Goal: Ask a question

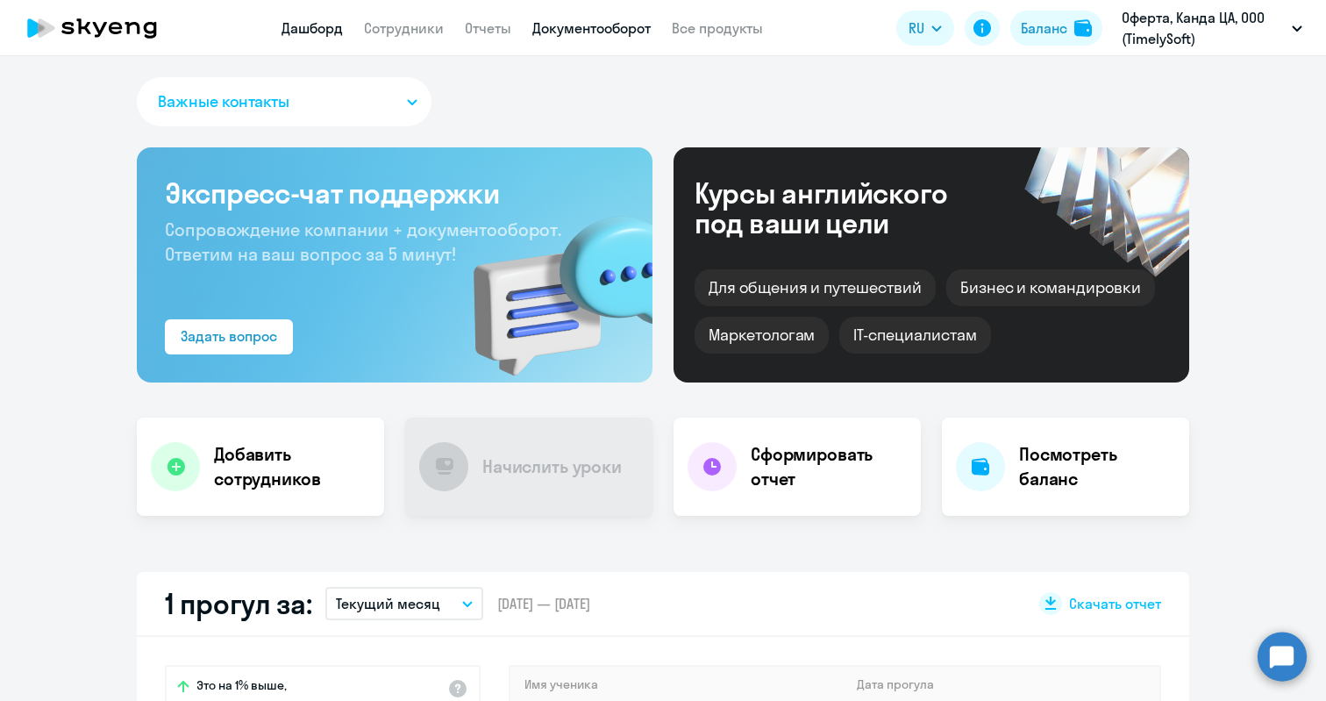
click at [587, 32] on link "Документооборот" at bounding box center [591, 28] width 118 height 18
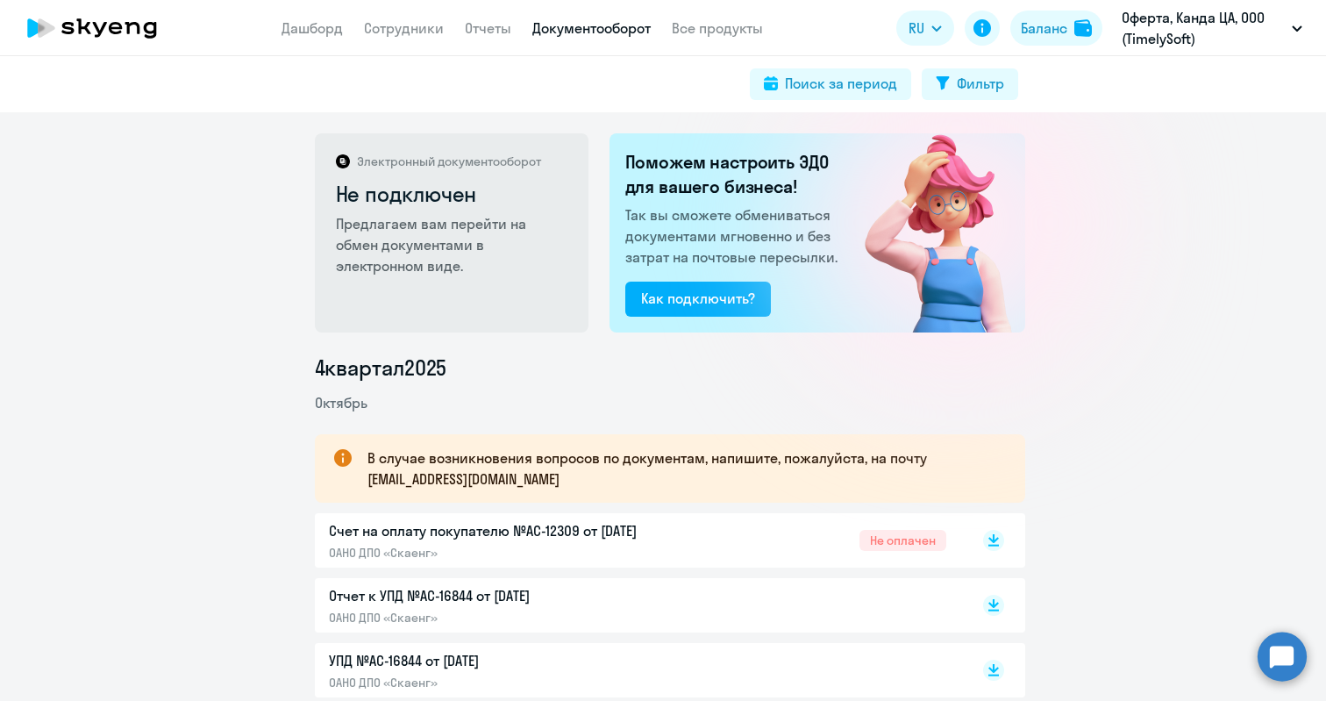
scroll to position [173, 0]
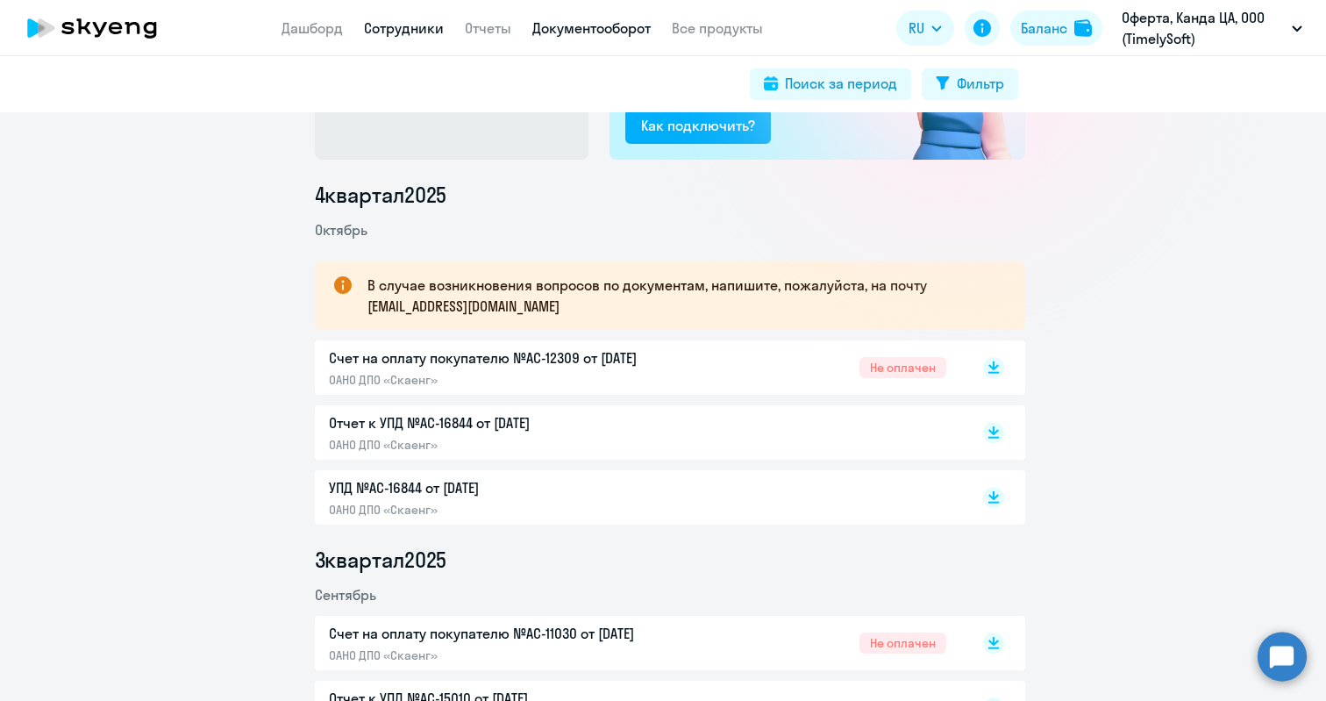
click at [383, 26] on link "Сотрудники" at bounding box center [404, 28] width 80 height 18
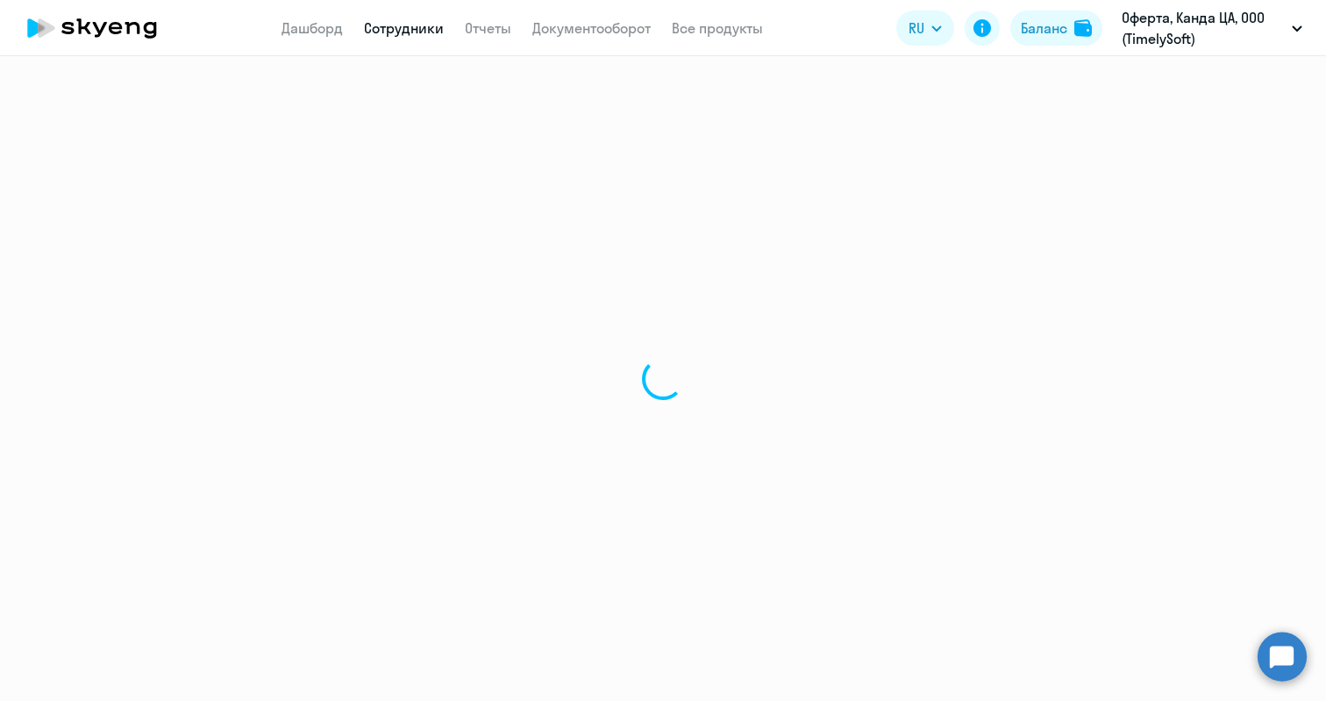
select select "30"
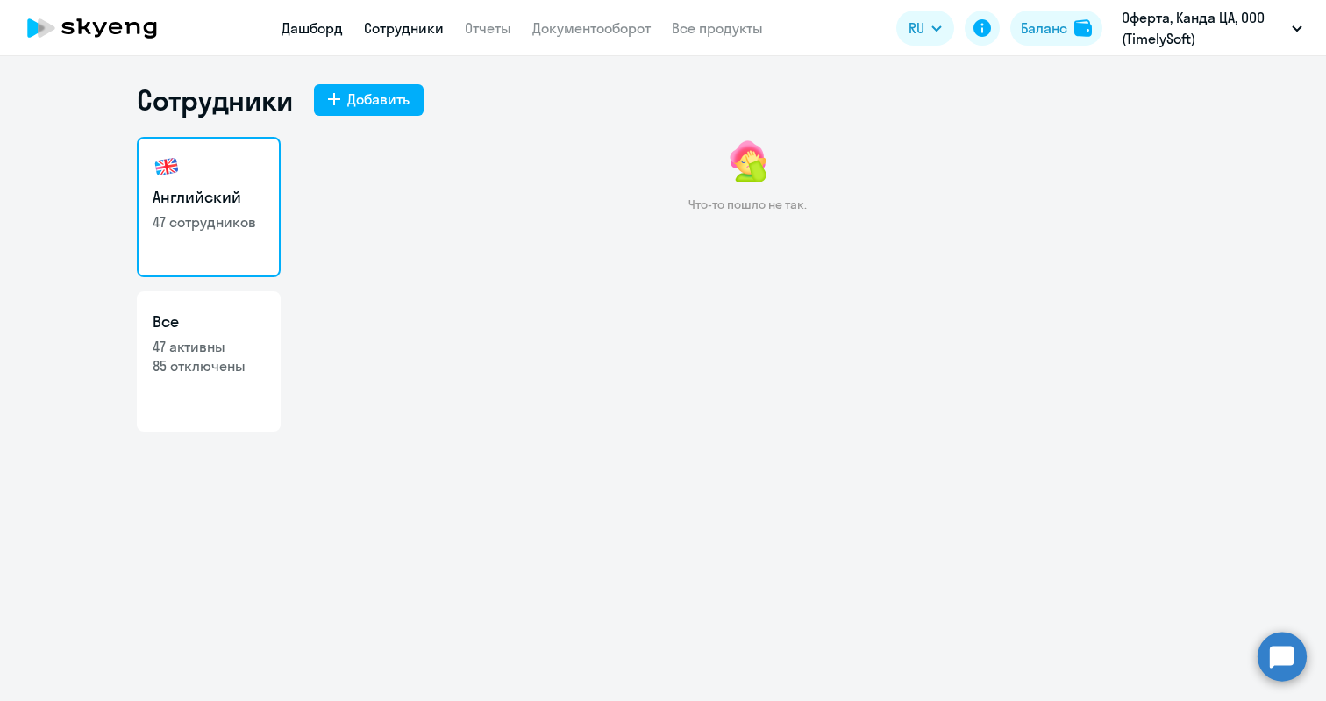
click at [303, 29] on link "Дашборд" at bounding box center [311, 28] width 61 height 18
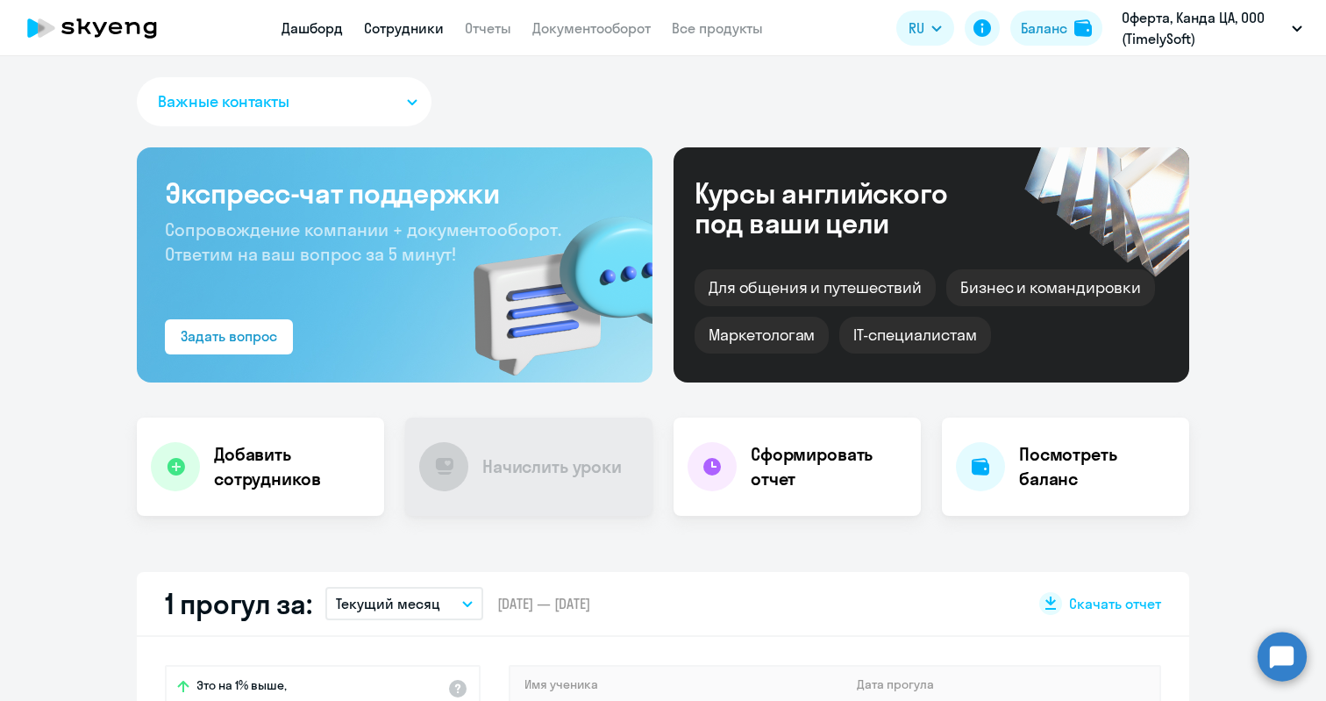
click at [391, 25] on link "Сотрудники" at bounding box center [404, 28] width 80 height 18
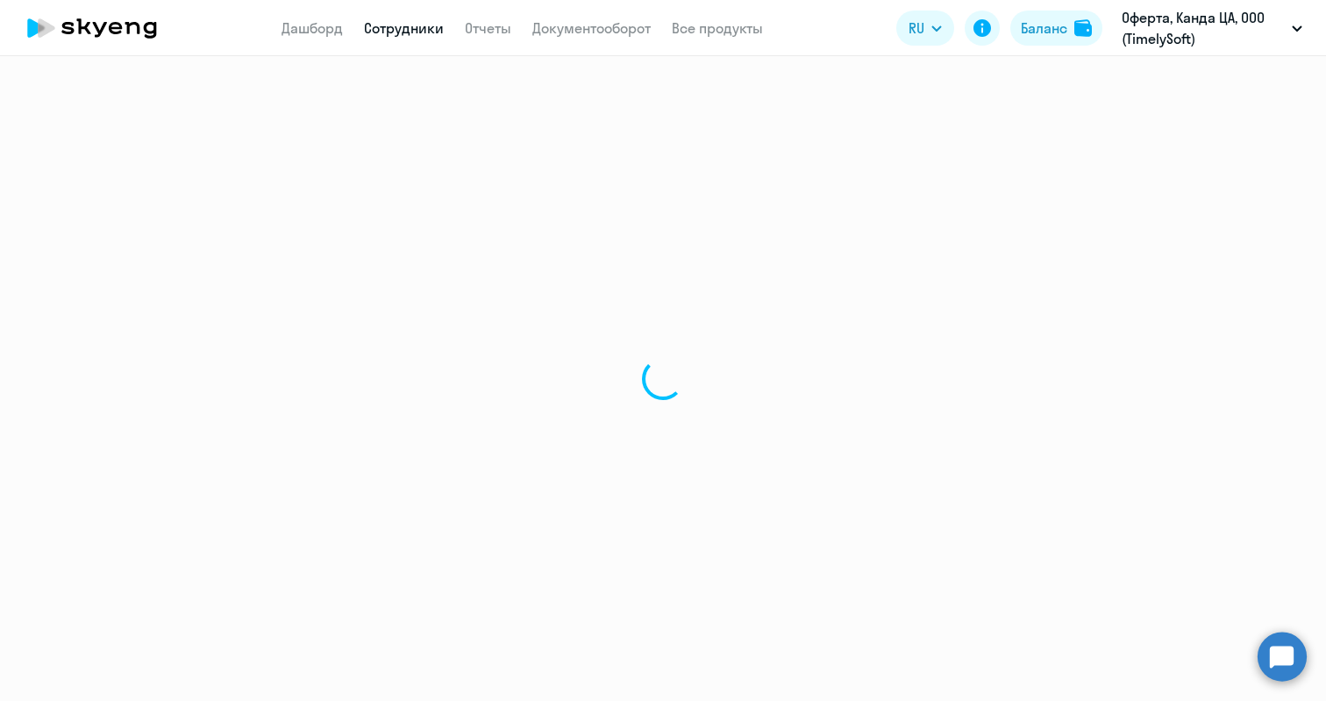
select select "30"
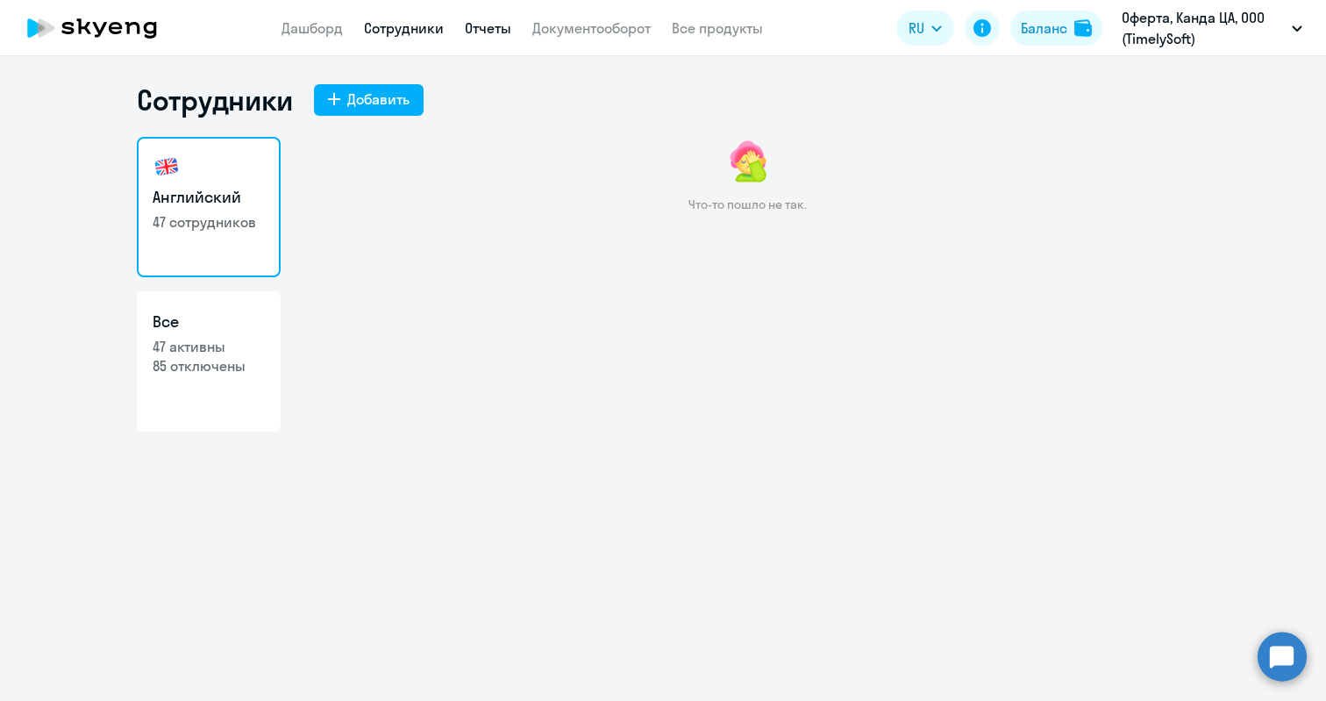
click at [487, 31] on link "Отчеты" at bounding box center [488, 28] width 46 height 18
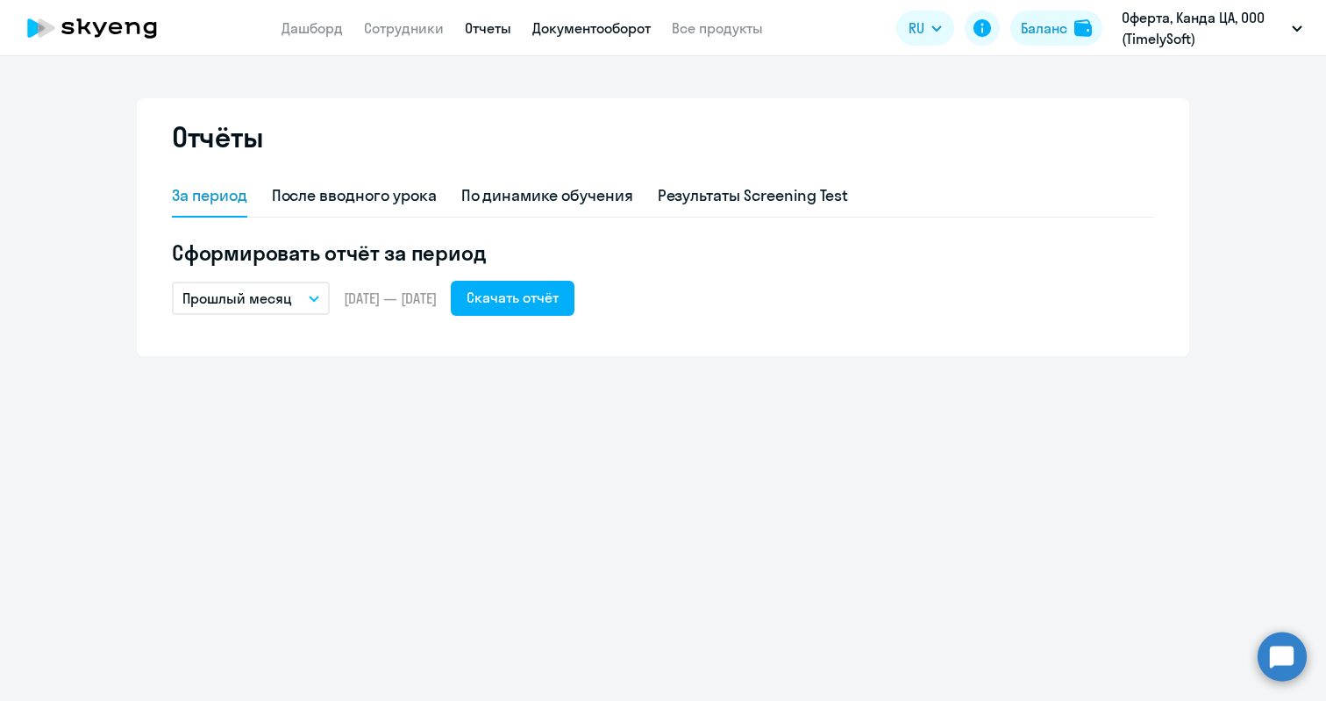
click at [573, 27] on link "Документооборот" at bounding box center [591, 28] width 118 height 18
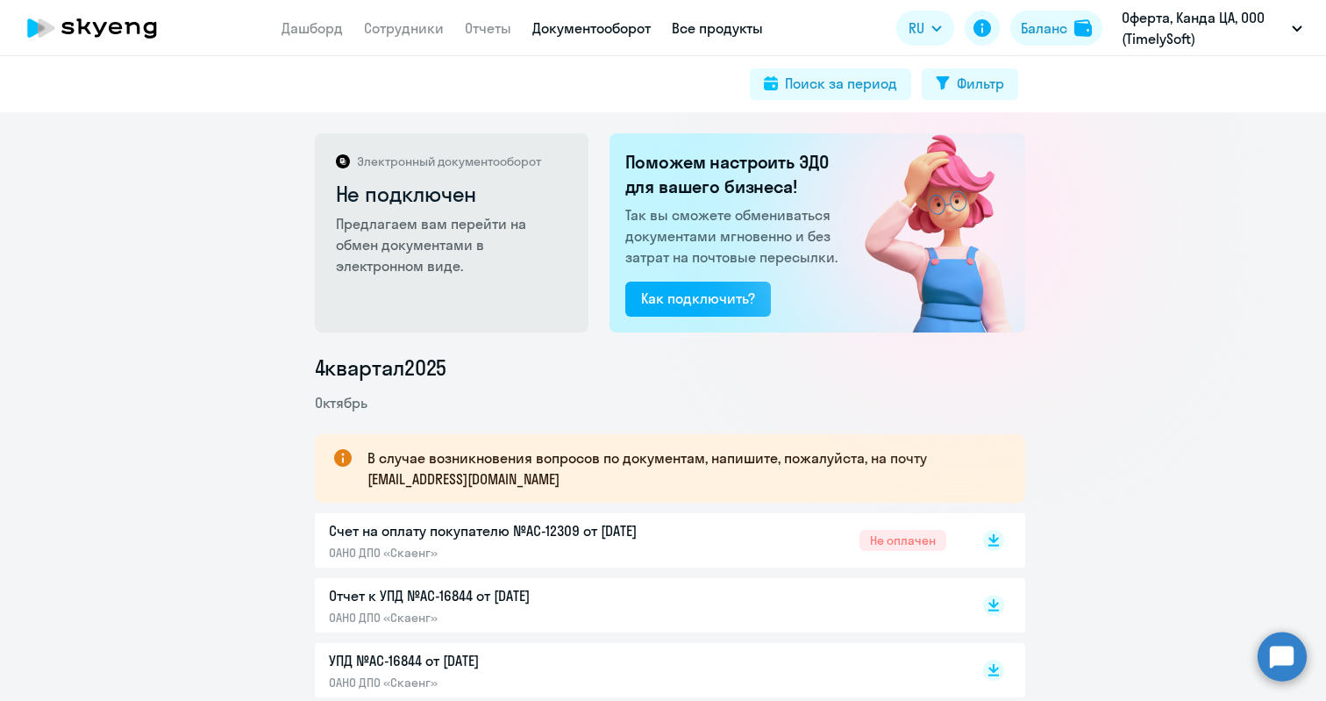
click at [715, 28] on link "Все продукты" at bounding box center [717, 28] width 91 height 18
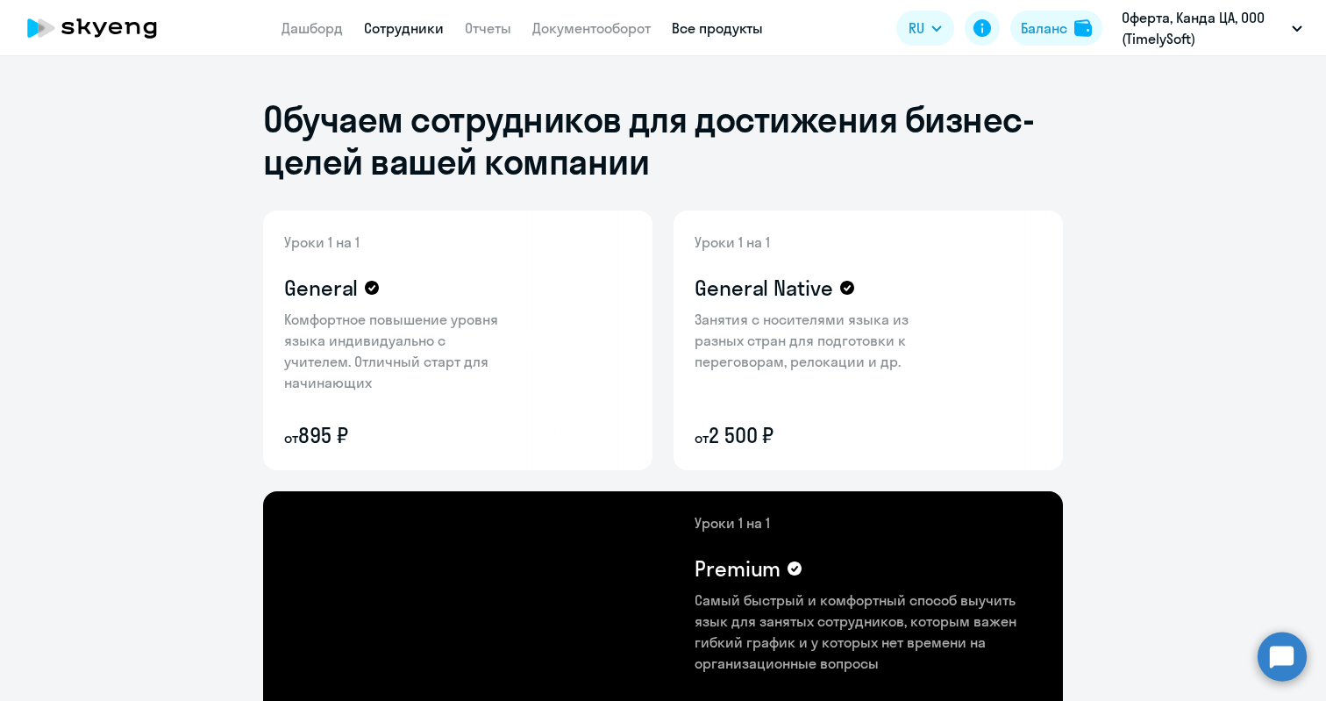
click at [404, 27] on link "Сотрудники" at bounding box center [404, 28] width 80 height 18
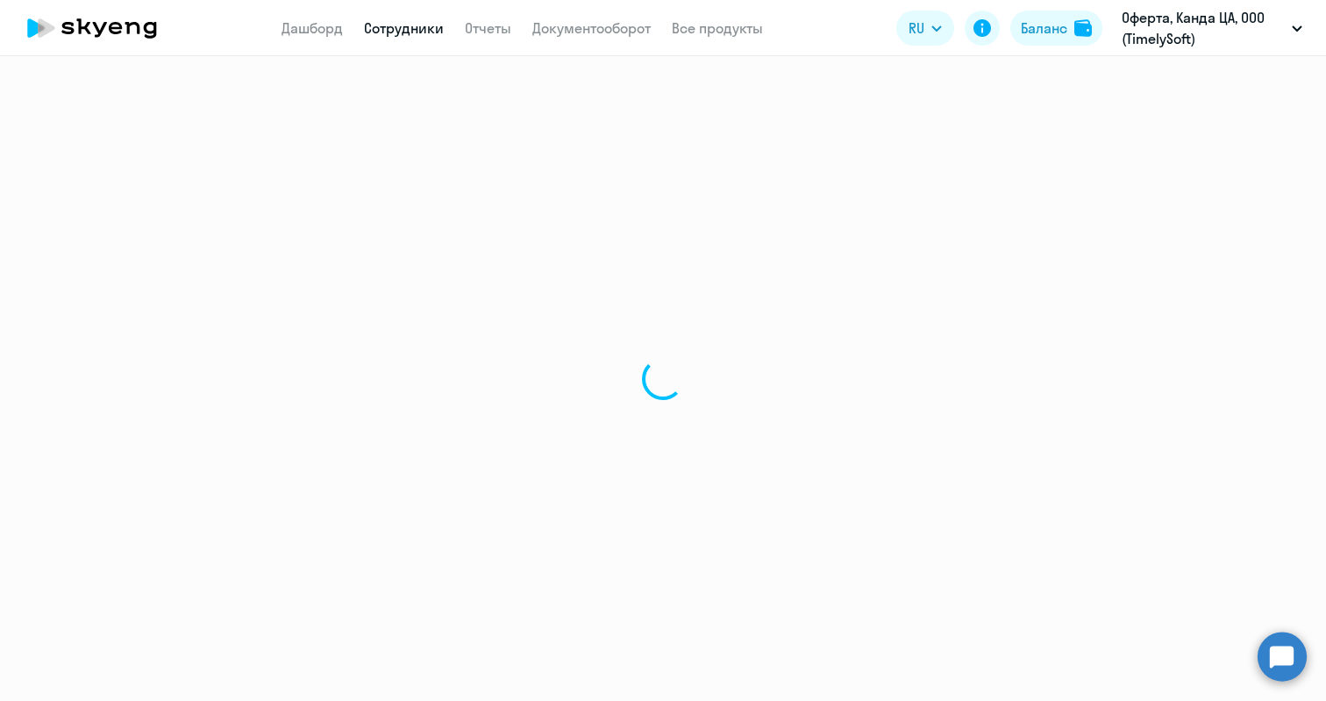
select select "30"
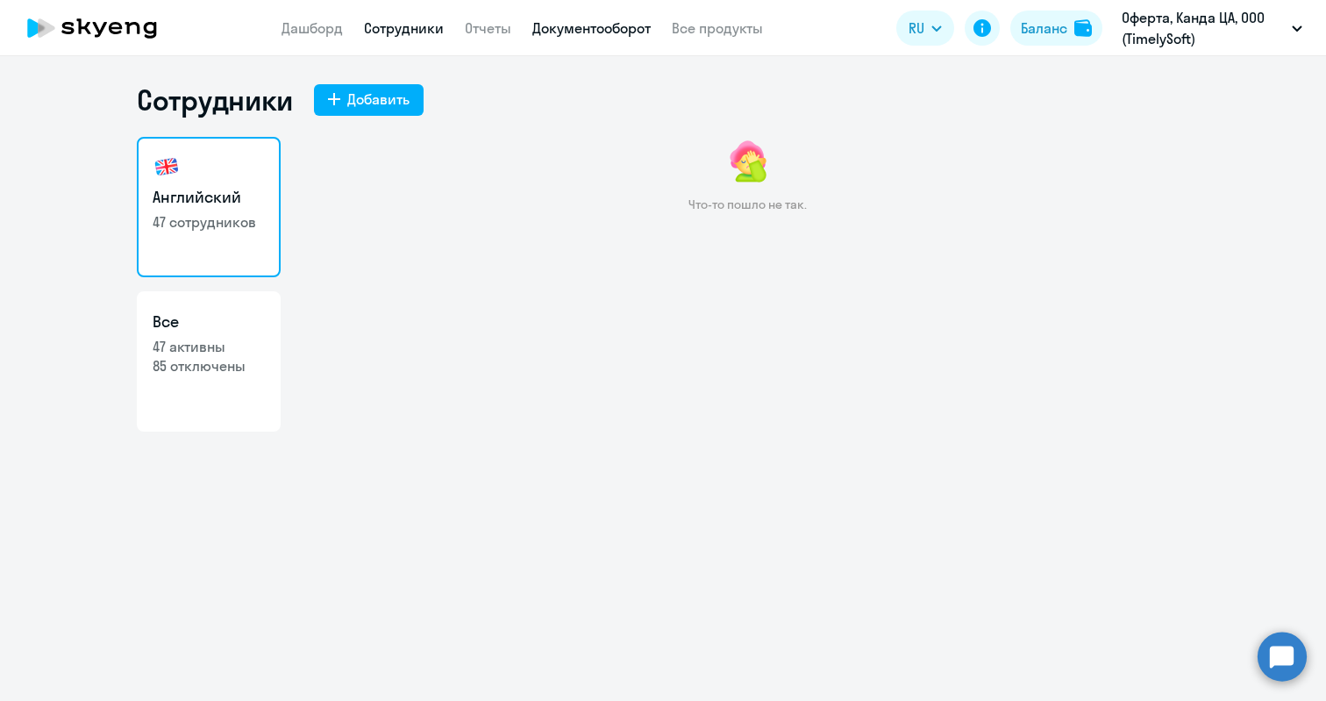
click at [580, 24] on link "Документооборот" at bounding box center [591, 28] width 118 height 18
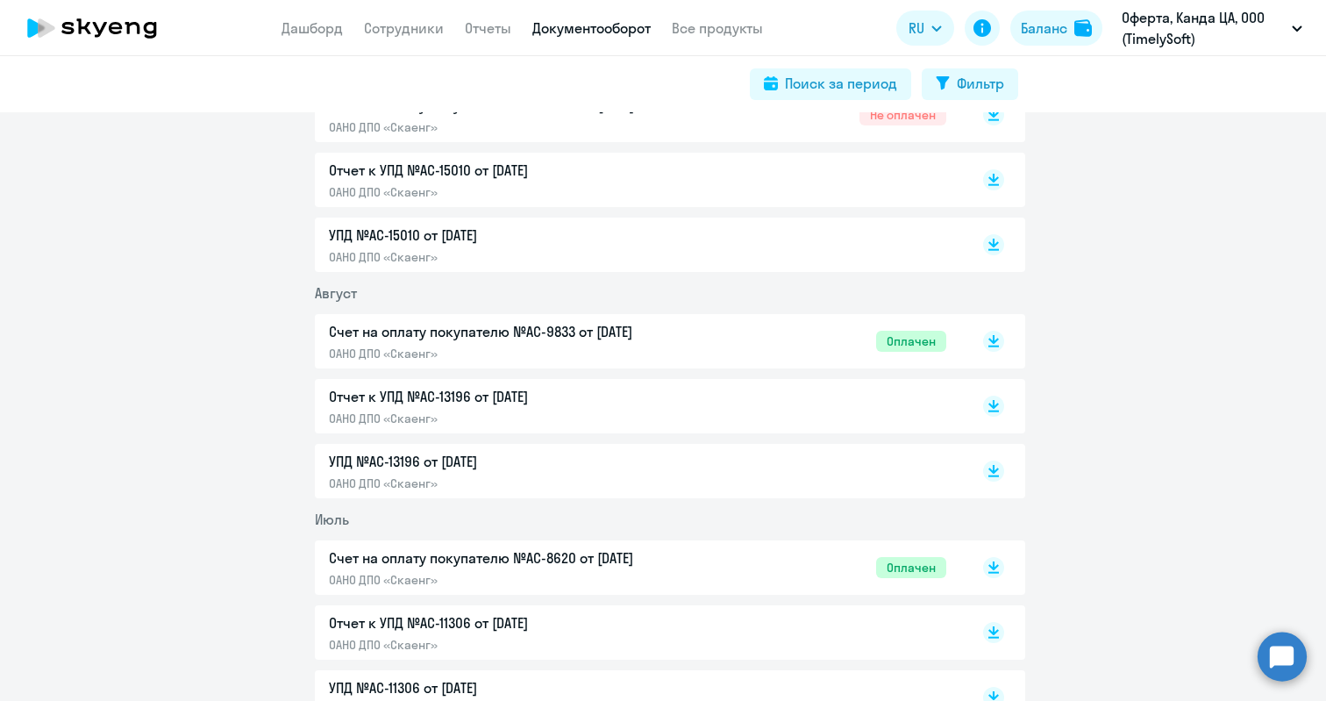
scroll to position [483, 0]
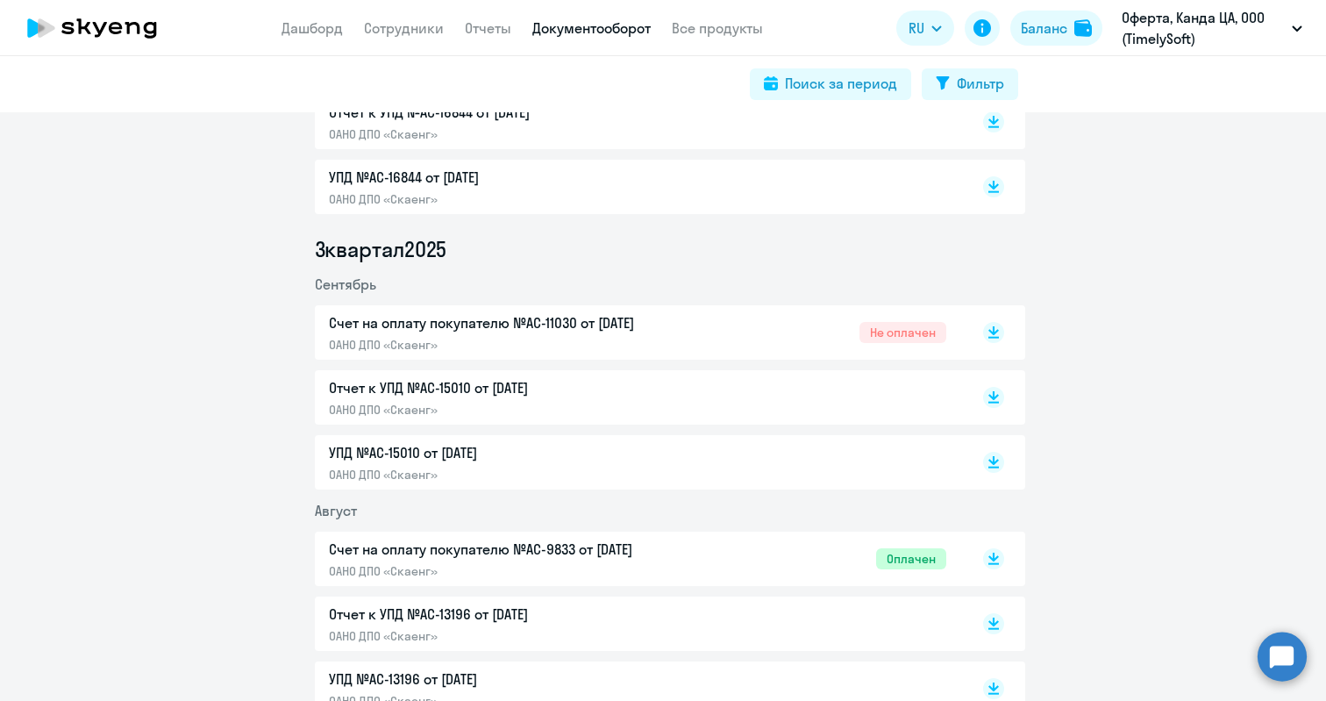
click at [1301, 651] on circle at bounding box center [1281, 655] width 49 height 49
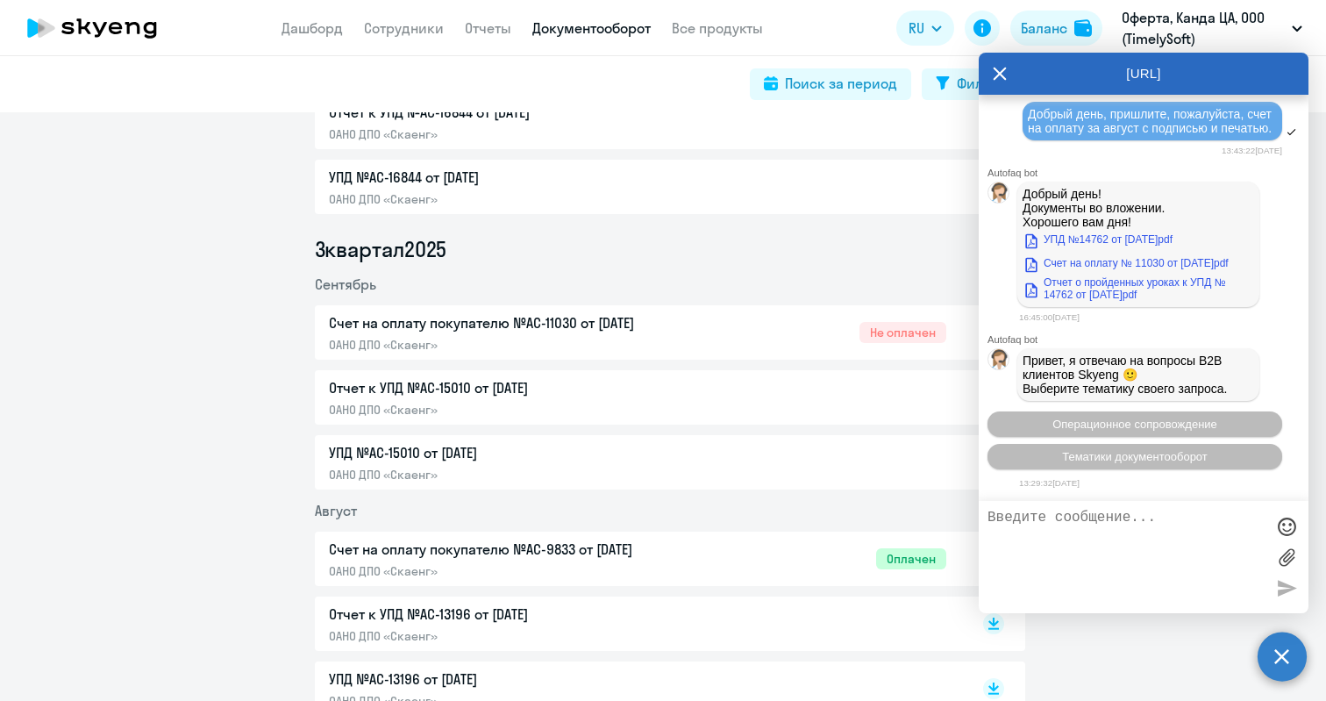
scroll to position [25954, 0]
click at [1108, 457] on span "Тематики документооборот" at bounding box center [1135, 456] width 146 height 13
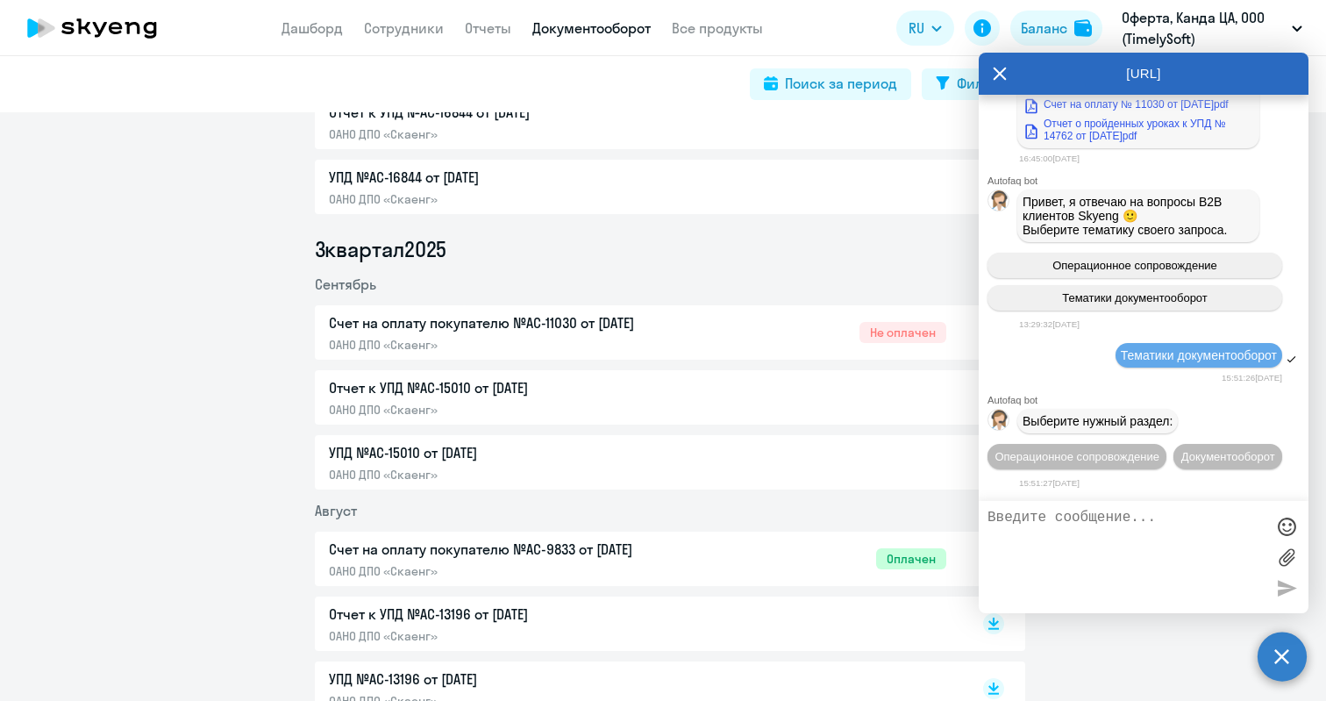
scroll to position [26146, 0]
click at [1181, 453] on span "Документооборот" at bounding box center [1228, 456] width 94 height 13
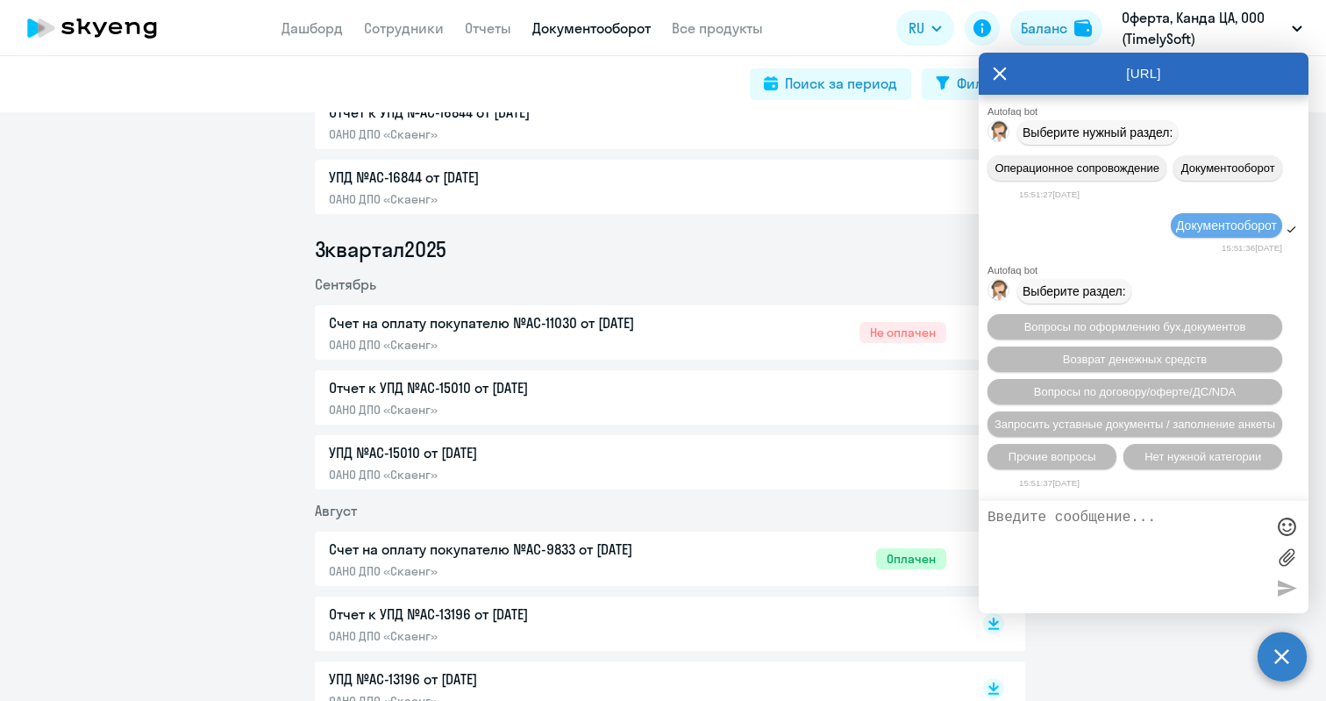
scroll to position [26435, 0]
click at [1078, 452] on span "Прочие вопросы" at bounding box center [1052, 456] width 88 height 13
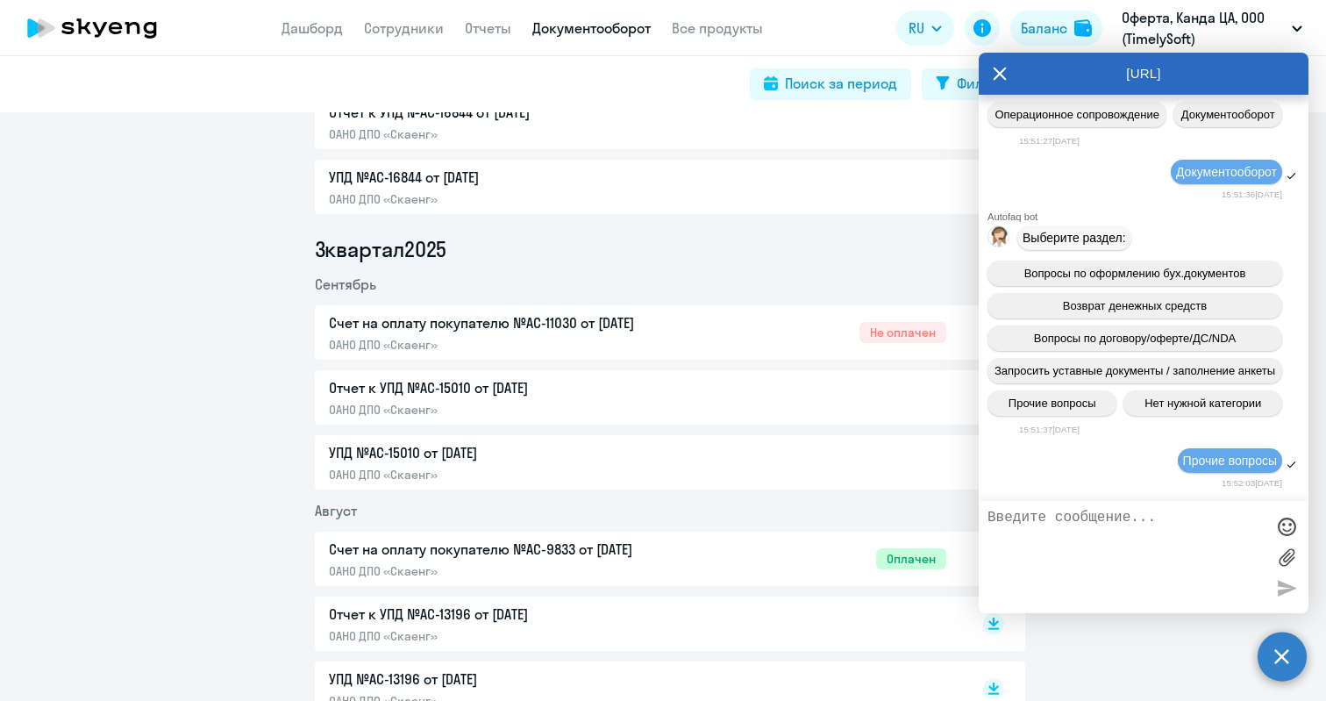
scroll to position [26757, 0]
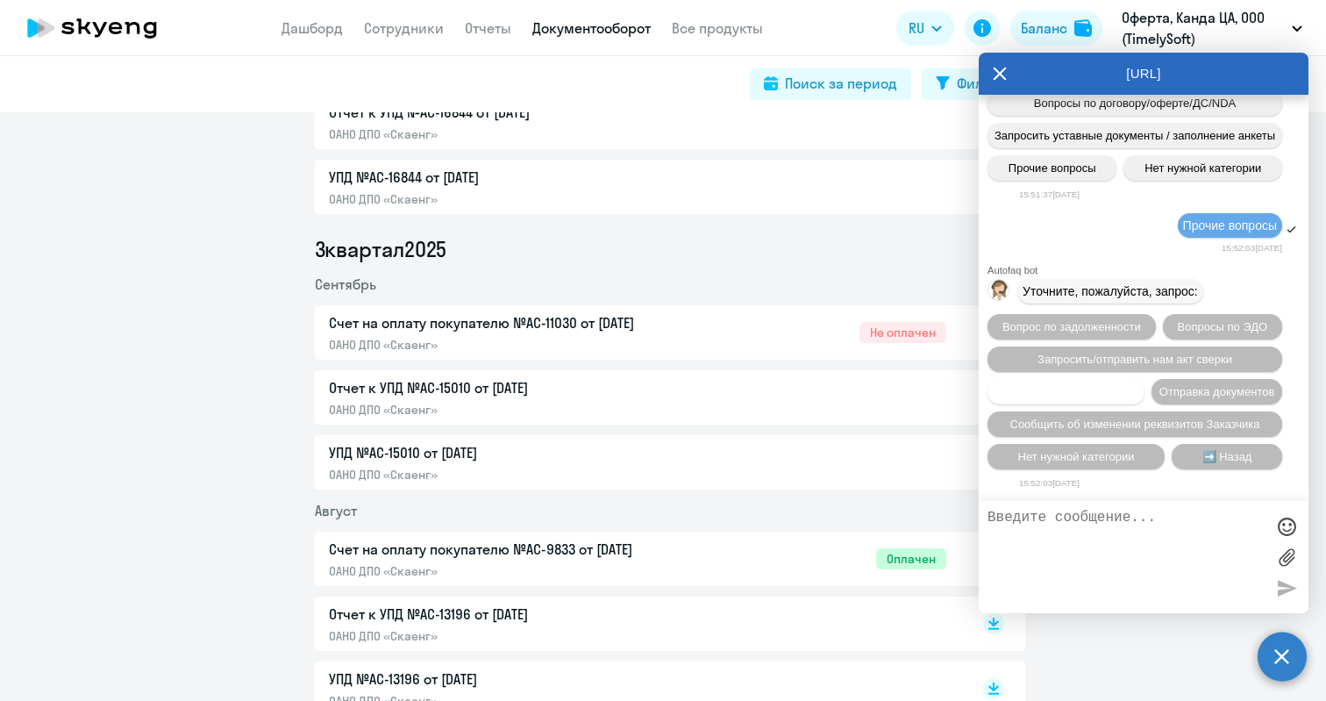
click at [1133, 385] on span "Вопросы по счетам/оплате" at bounding box center [1066, 391] width 142 height 13
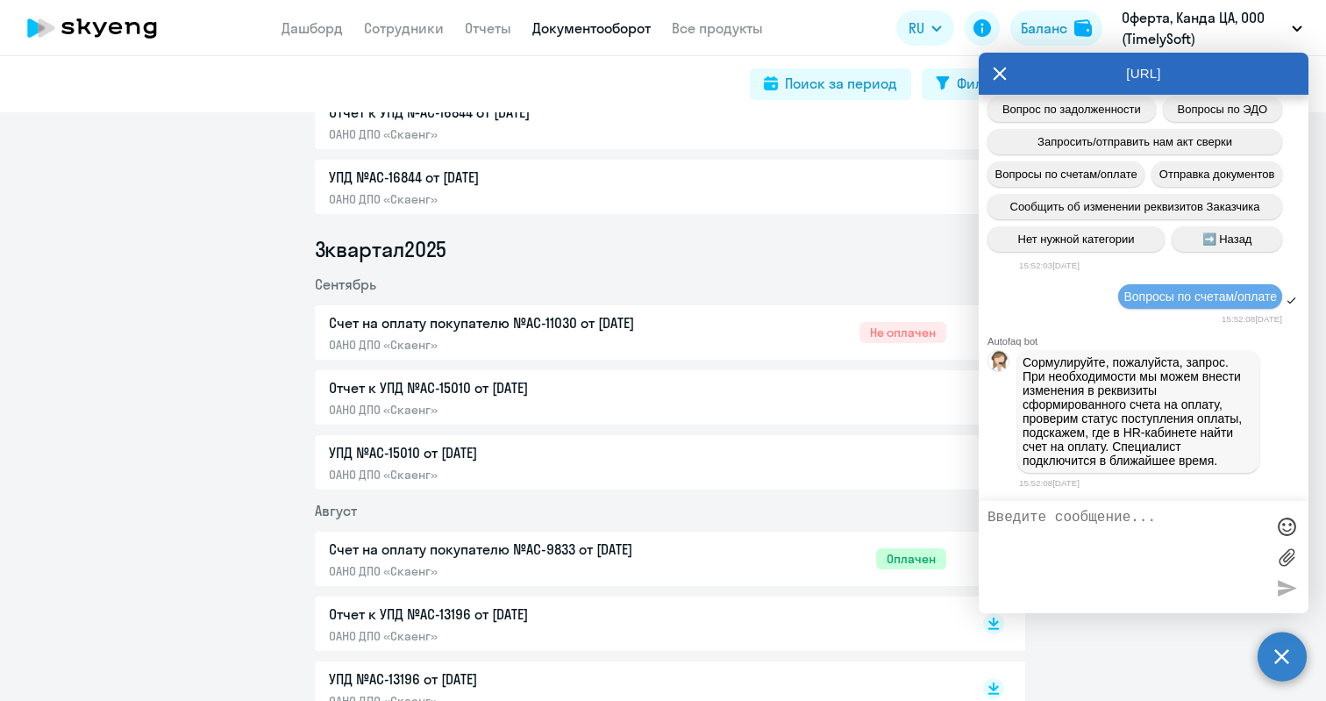
scroll to position [26989, 0]
click at [1066, 518] on textarea at bounding box center [1125, 556] width 277 height 95
click at [1290, 561] on label at bounding box center [1286, 557] width 26 height 26
click at [0, 0] on input "file" at bounding box center [0, 0] width 0 height 0
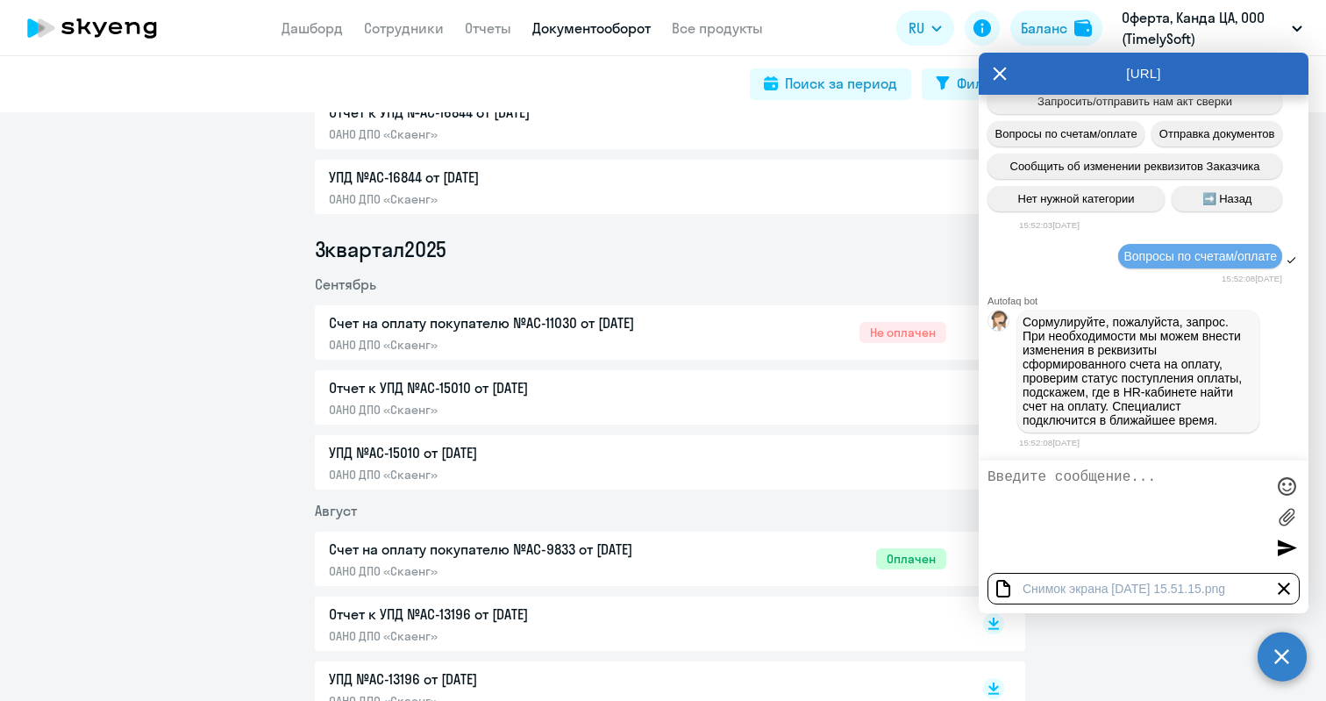
click at [1284, 551] on div at bounding box center [1286, 547] width 26 height 26
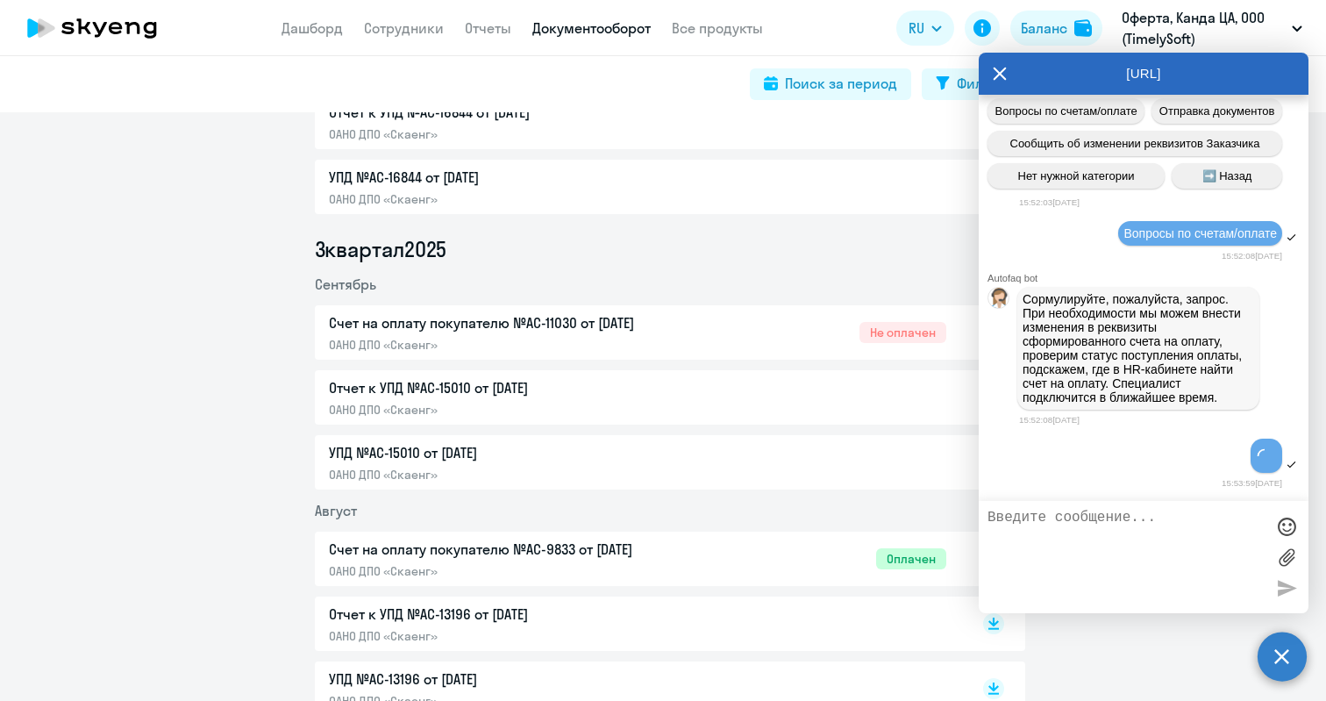
scroll to position [27052, 0]
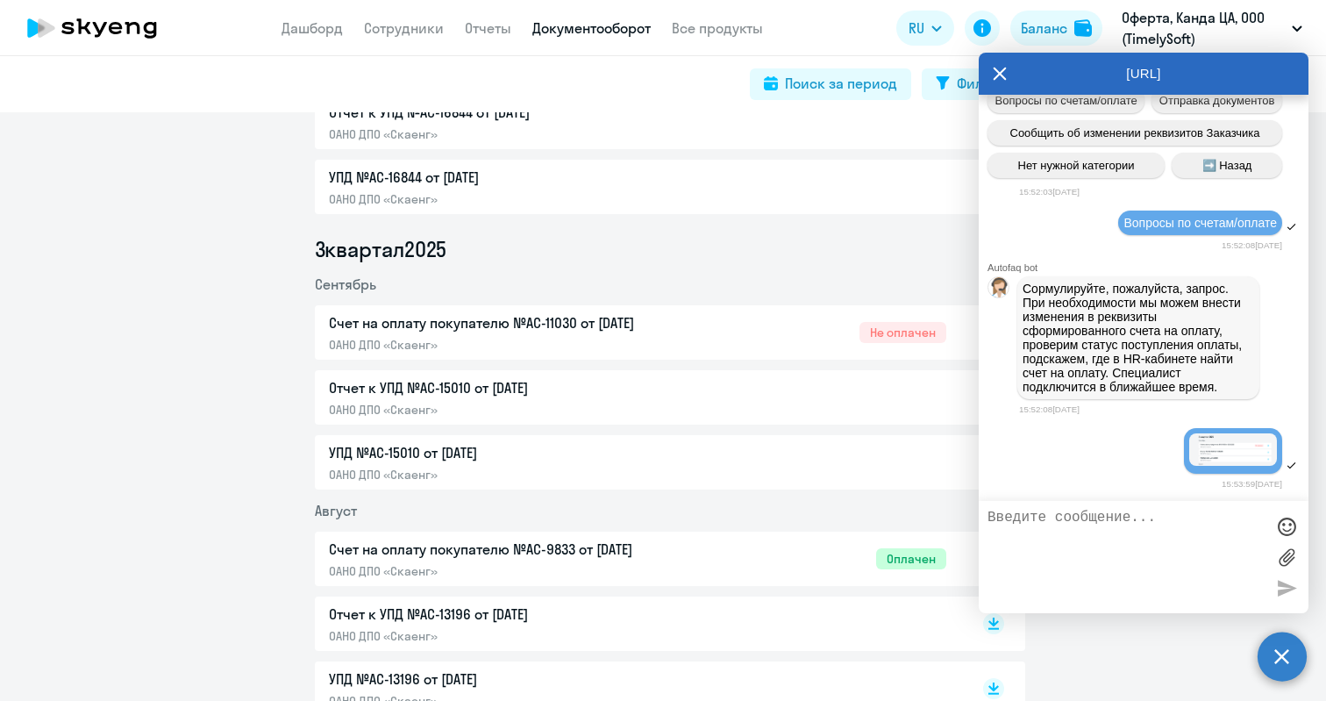
click at [1056, 535] on textarea at bounding box center [1125, 556] width 277 height 95
type textarea "L"
click at [1011, 533] on textarea "Добрый день, счет был оплачен 24ю09ю2925" at bounding box center [1125, 556] width 277 height 95
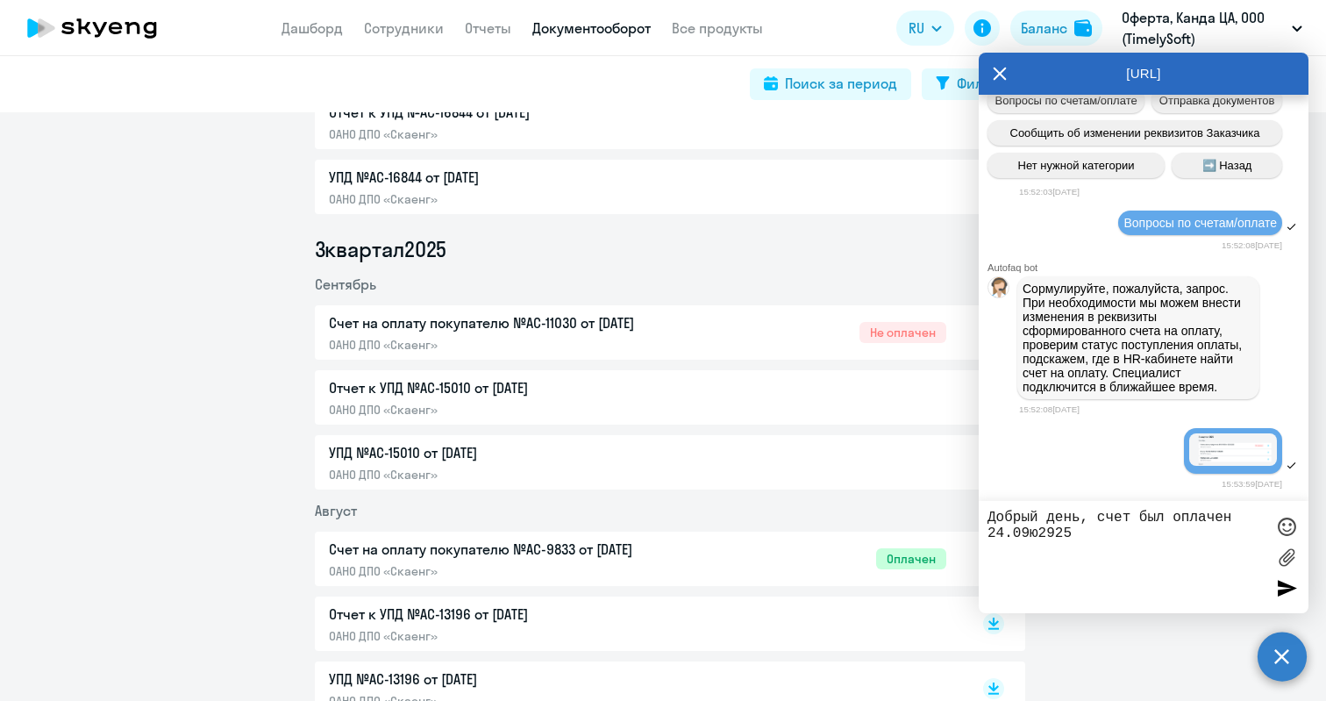
click at [1036, 534] on textarea "Добрый день, счет был оплачен 24.09ю2925" at bounding box center [1125, 556] width 277 height 95
click at [1051, 531] on textarea "Добрый день, счет был оплачен [DATE]" at bounding box center [1125, 556] width 277 height 95
click at [1113, 530] on textarea "Добрый день, счет был оплачен [DATE]" at bounding box center [1125, 556] width 277 height 95
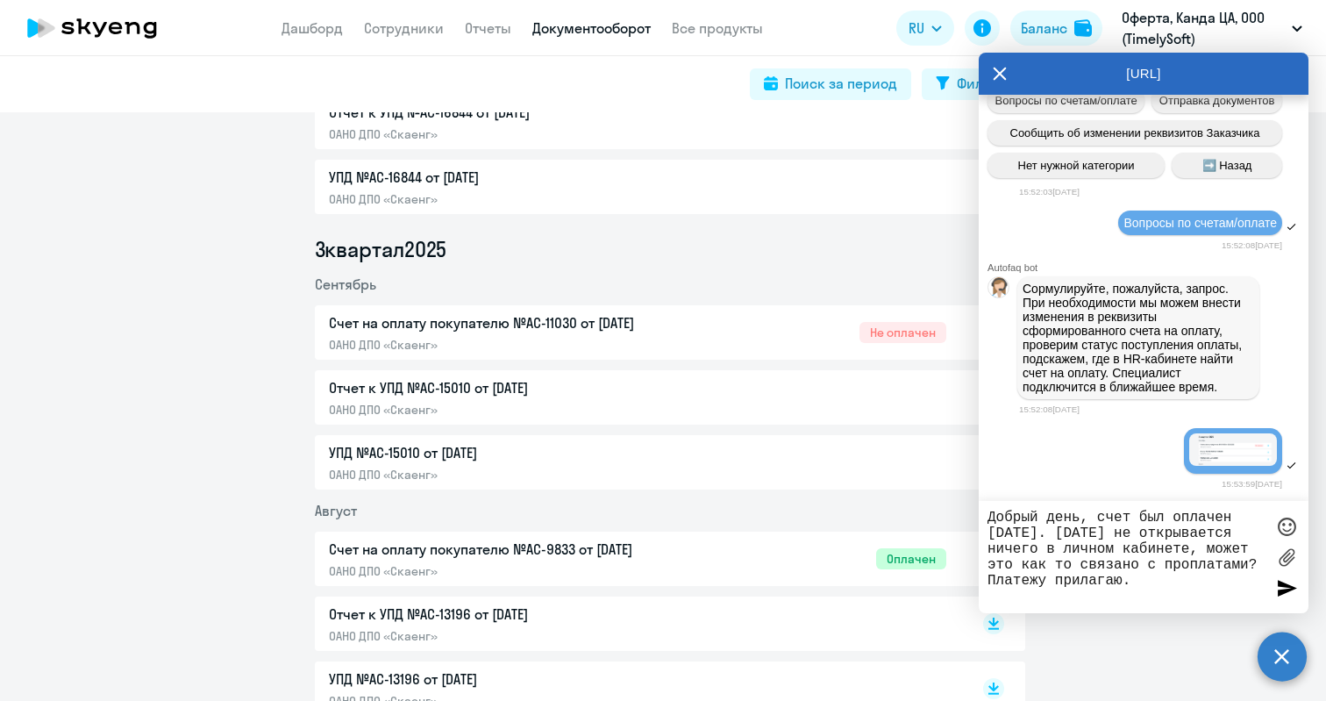
type textarea "Добрый день, счет был оплачен [DATE]. [DATE] не открывается ничего в личном каб…"
click at [1287, 582] on div at bounding box center [1286, 587] width 26 height 26
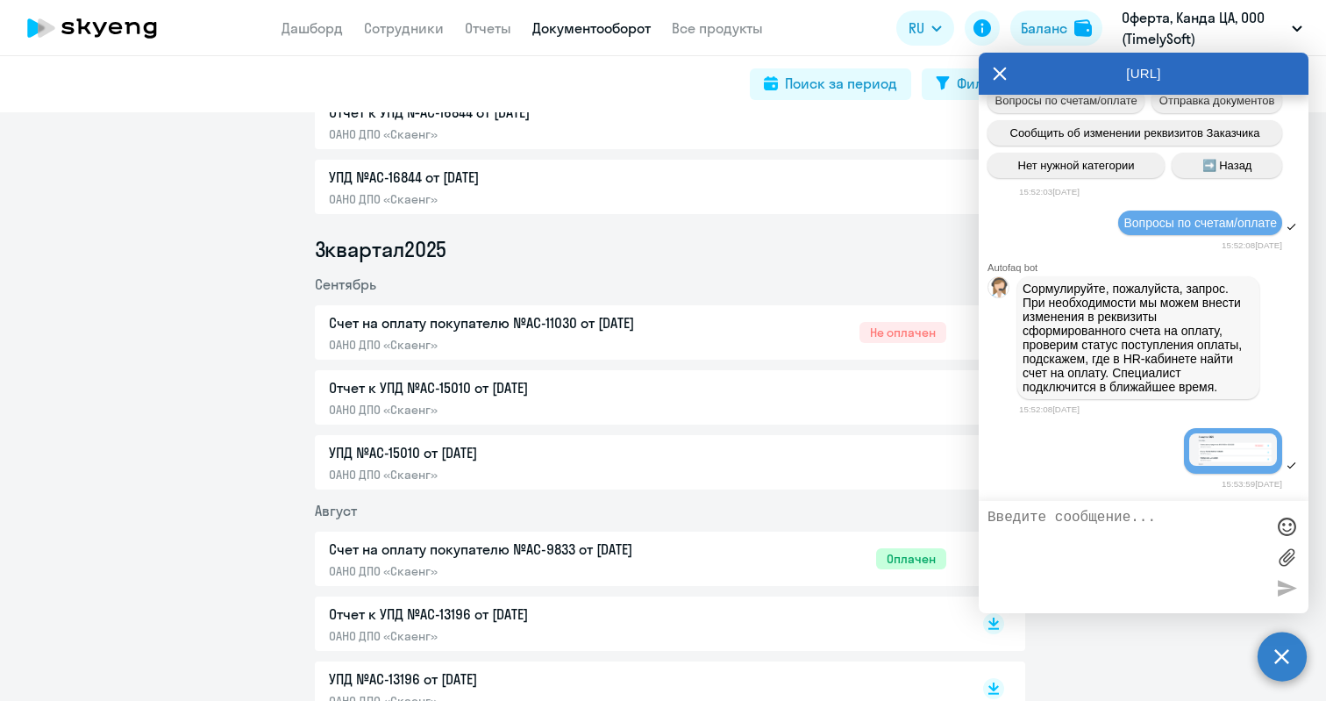
scroll to position [27172, 0]
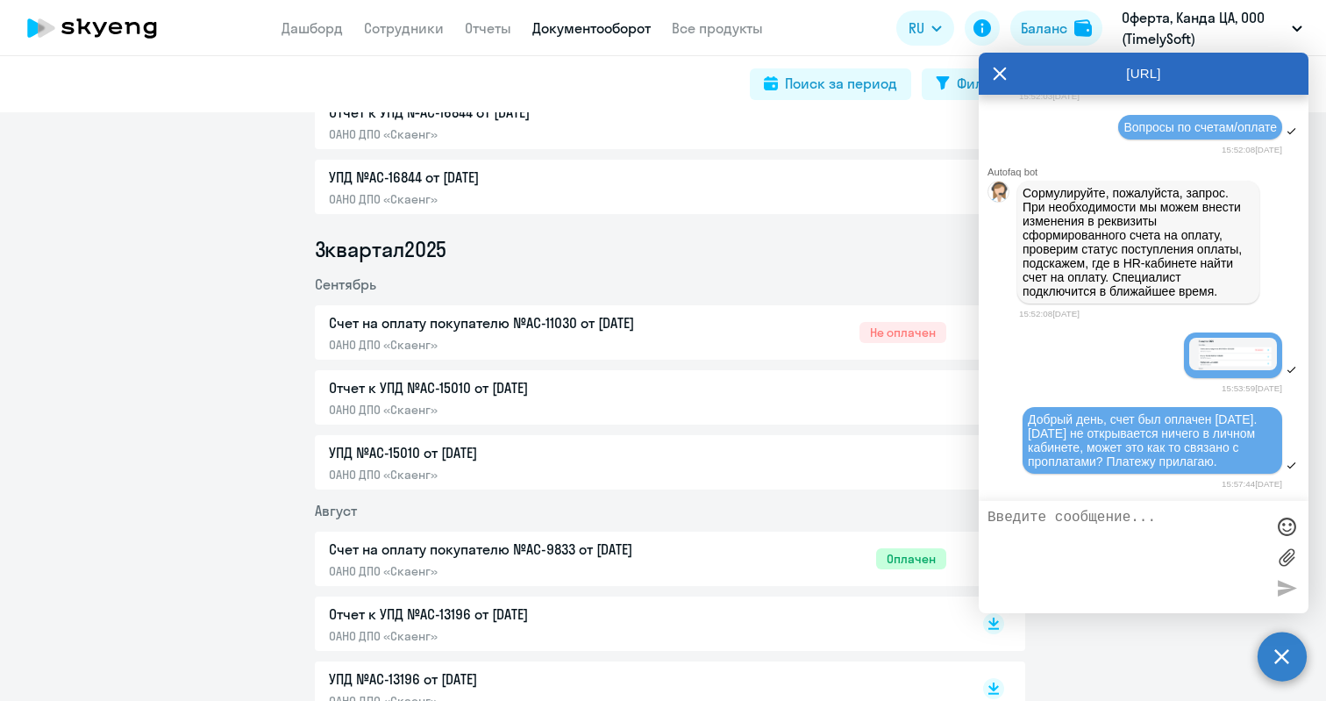
click at [1284, 558] on label at bounding box center [1286, 557] width 26 height 26
click at [0, 0] on input "file" at bounding box center [0, 0] width 0 height 0
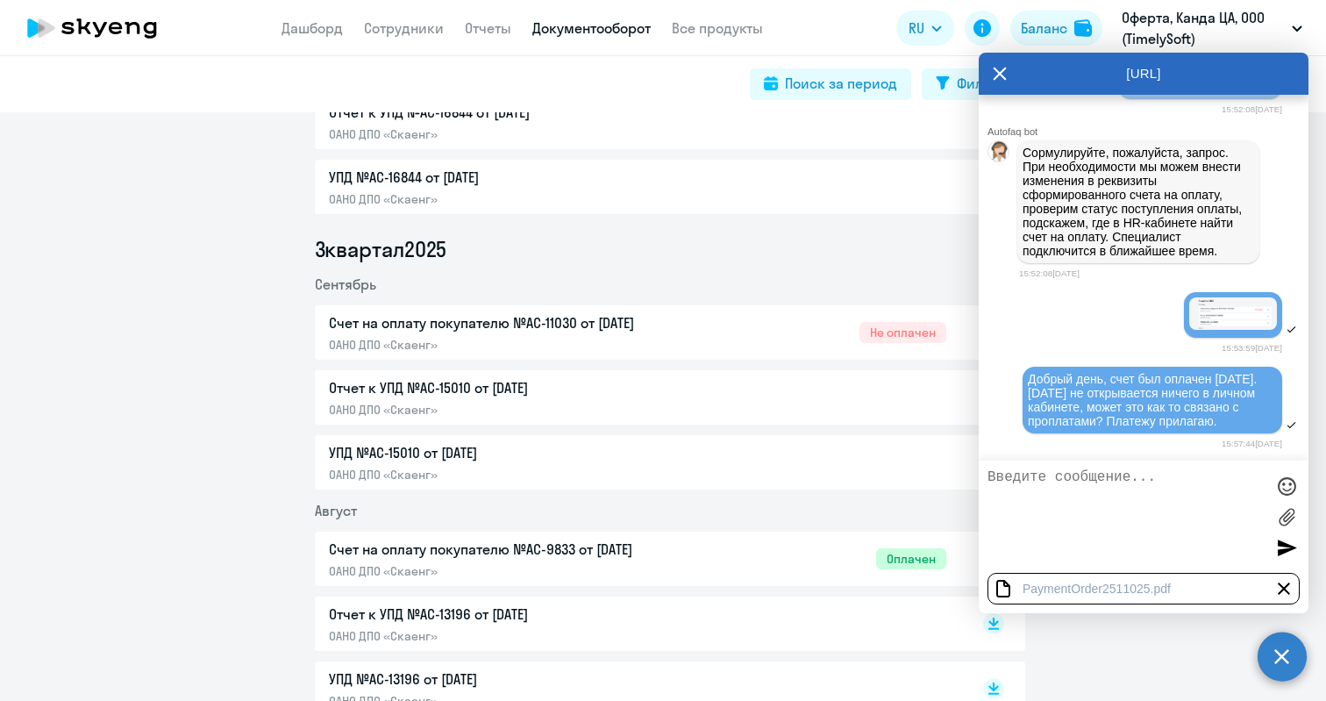
scroll to position [27213, 0]
click at [1285, 553] on div at bounding box center [1286, 547] width 26 height 26
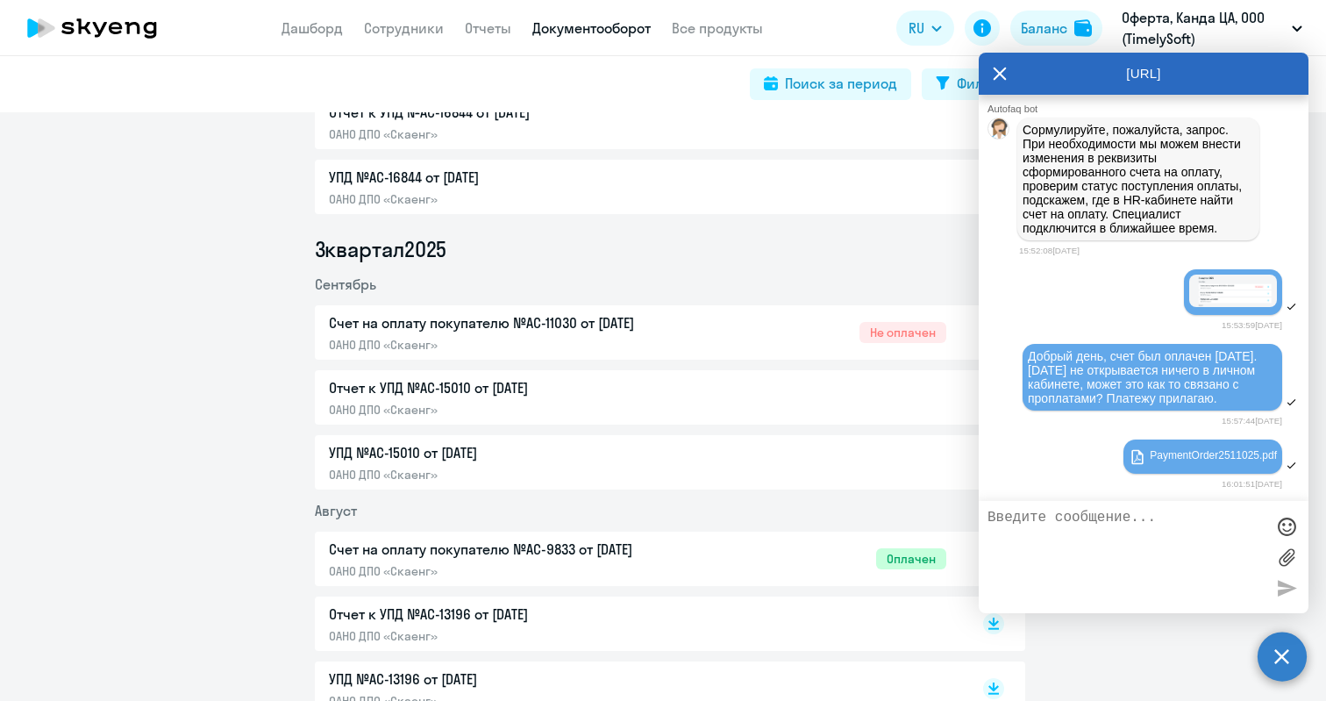
scroll to position [27236, 0]
click at [102, 27] on icon at bounding box center [100, 29] width 14 height 15
